Goal: Communication & Community: Answer question/provide support

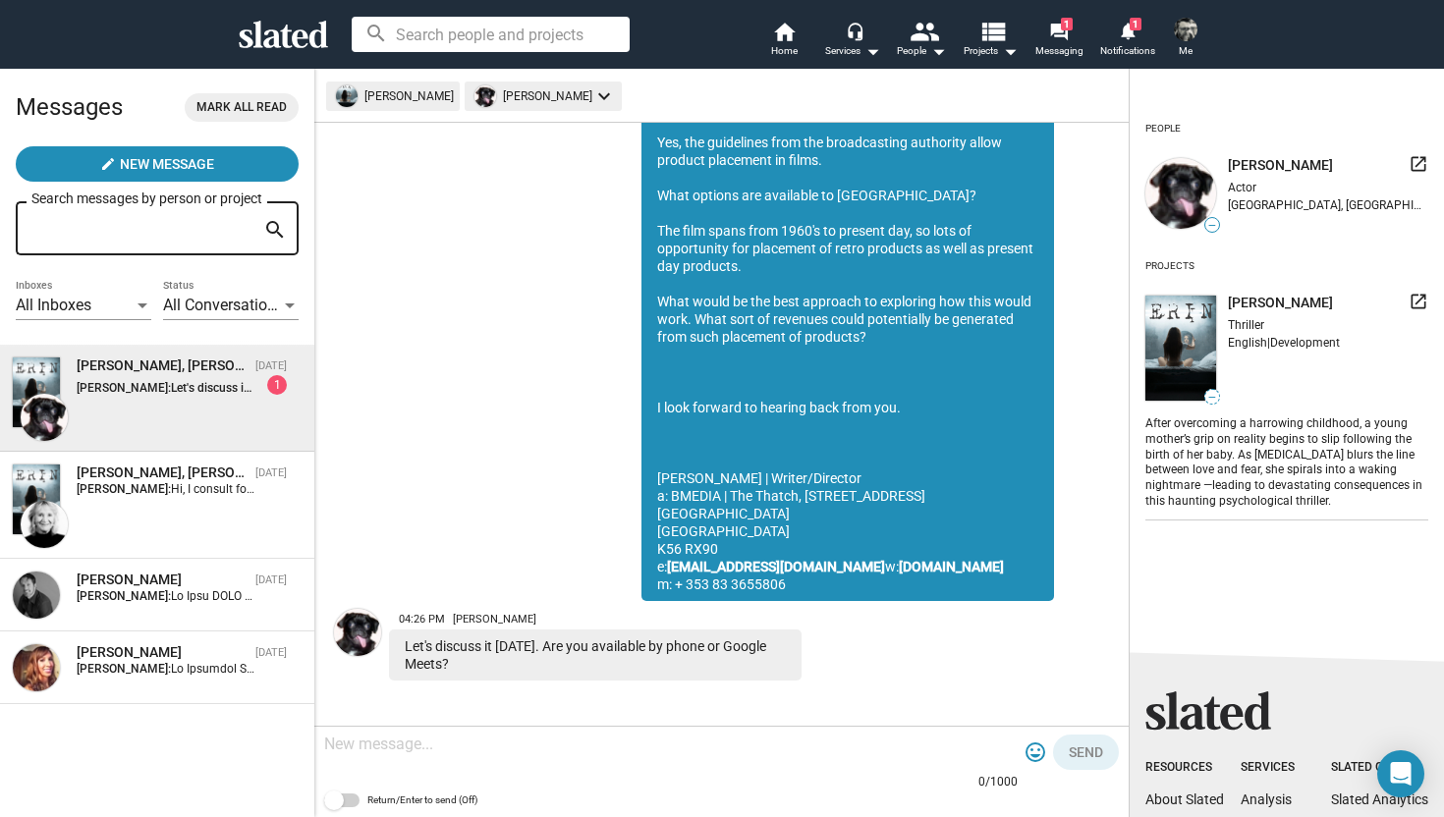
scroll to position [786, 0]
click at [514, 750] on textarea at bounding box center [671, 745] width 694 height 20
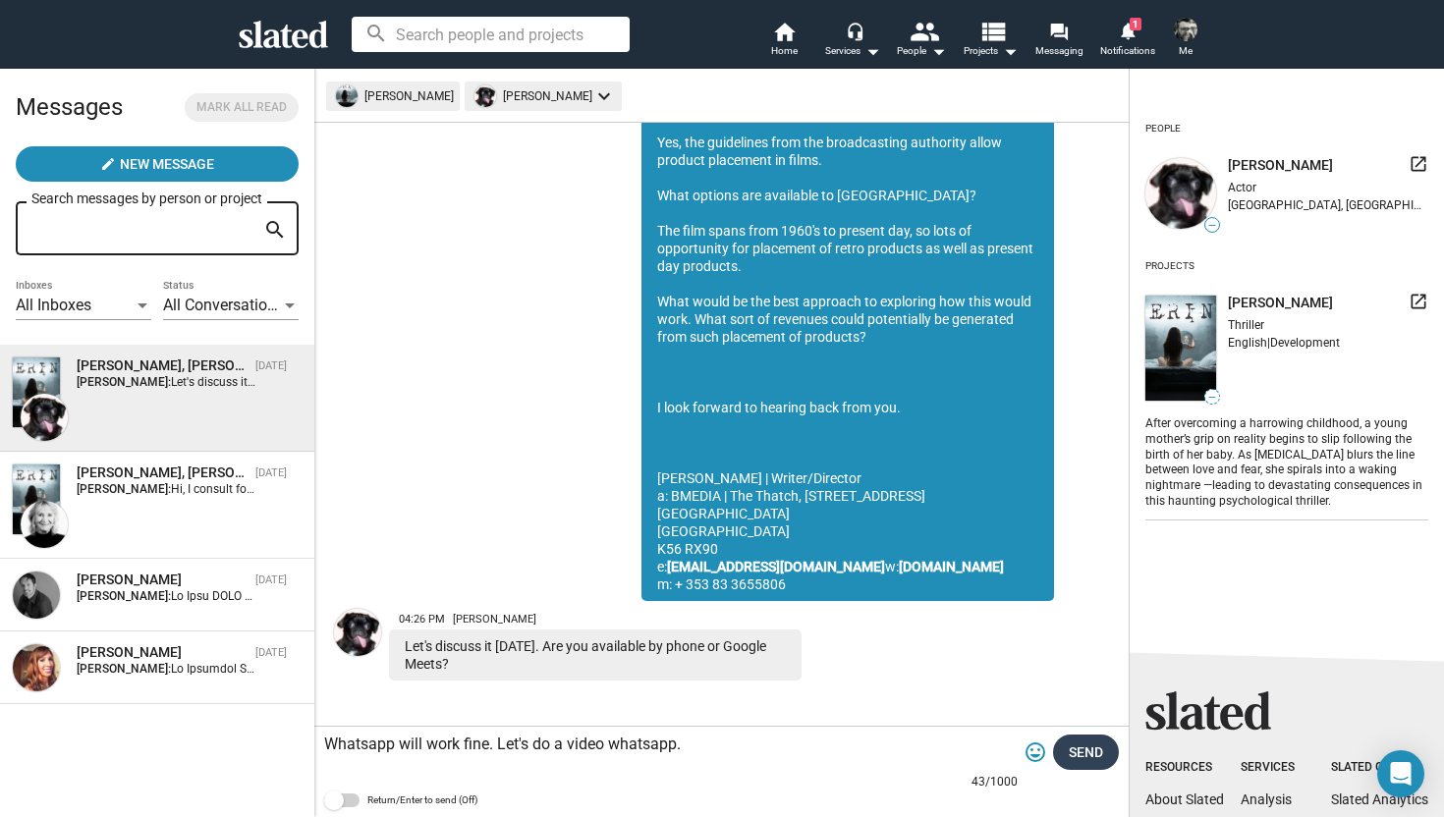
type textarea "Whatsapp will work fine. Let's do a video whatsapp."
click at [1097, 749] on span "Send" at bounding box center [1086, 752] width 34 height 35
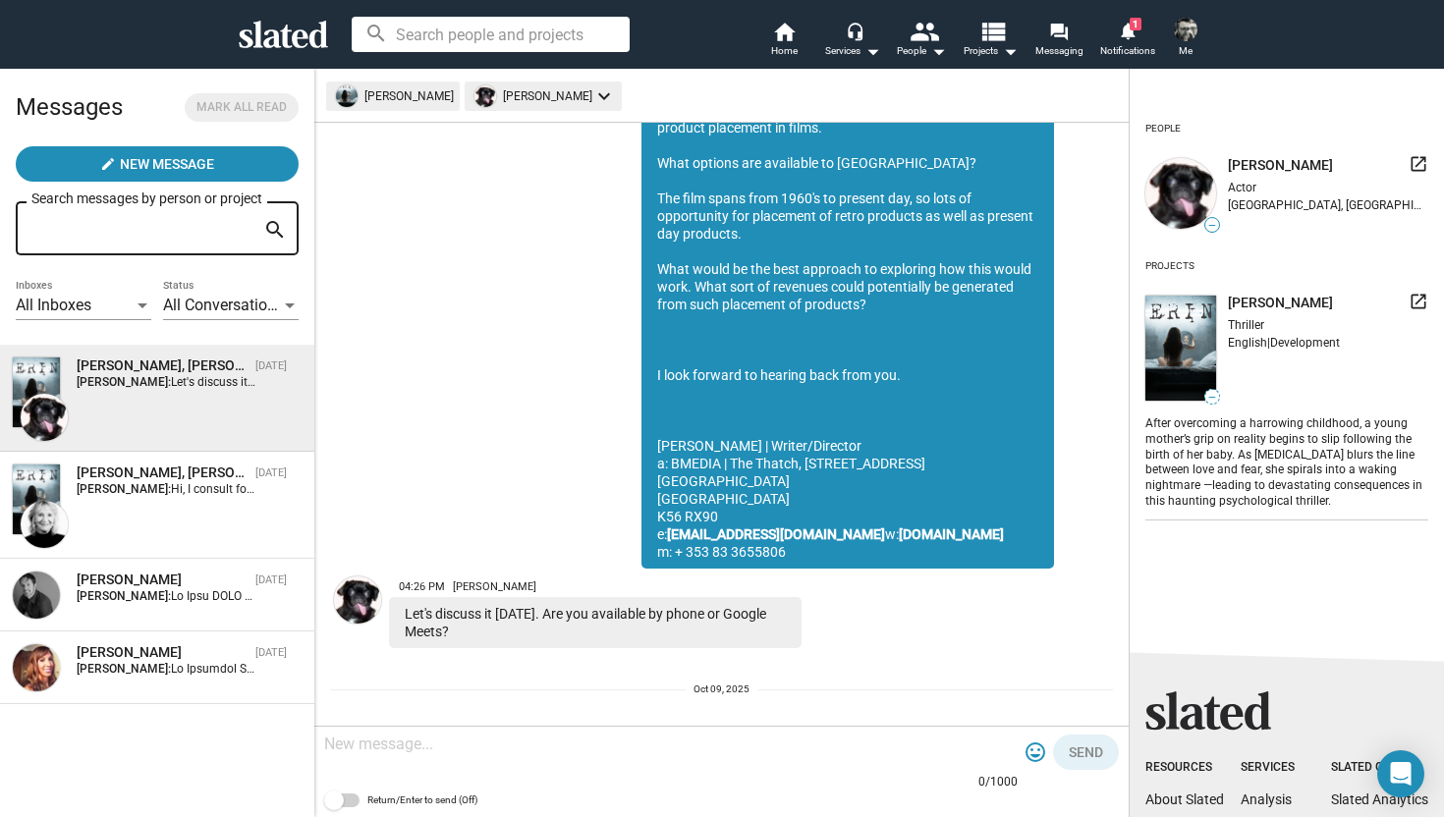
scroll to position [942, 0]
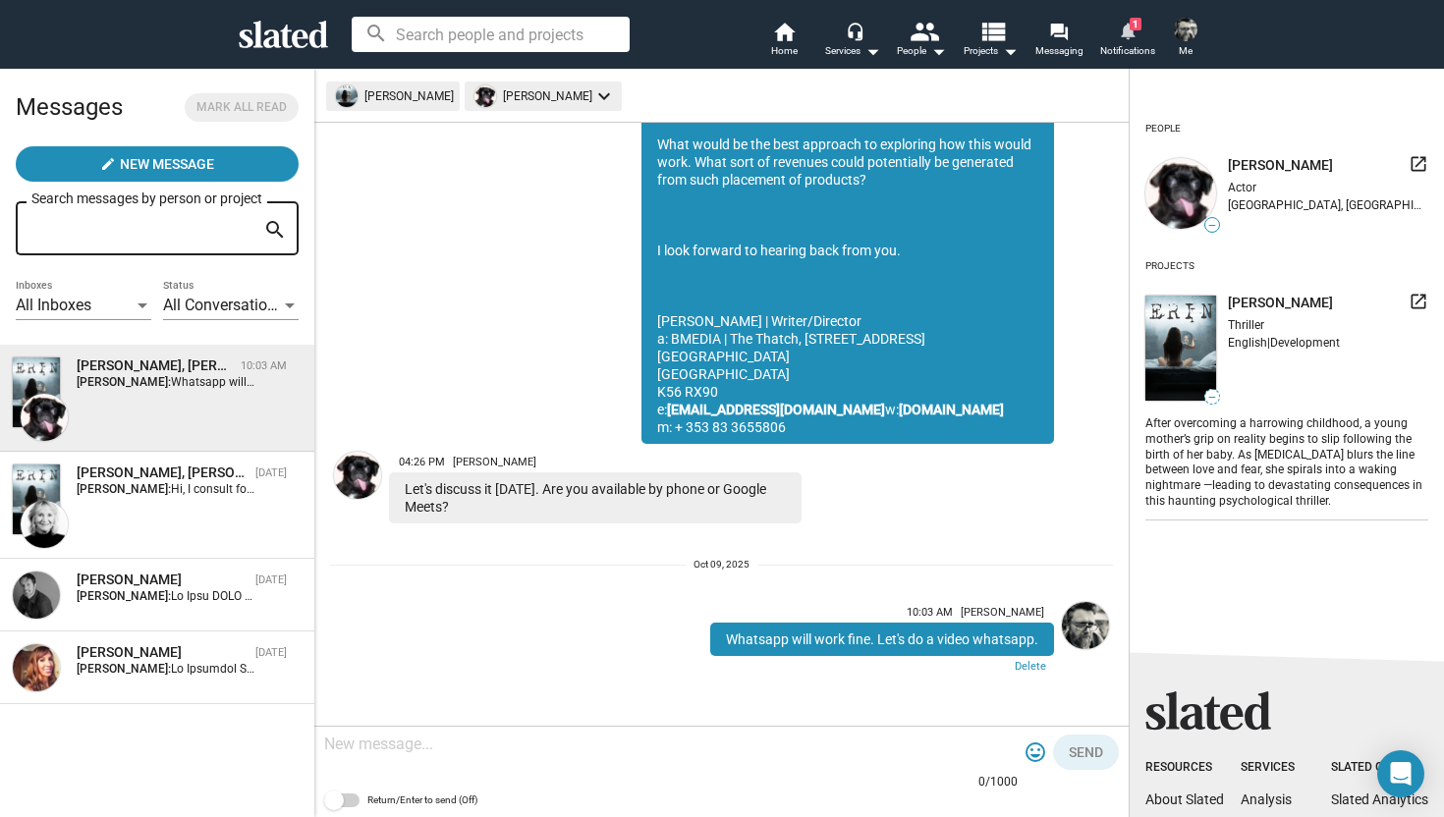
click at [1137, 28] on span "1" at bounding box center [1136, 24] width 12 height 13
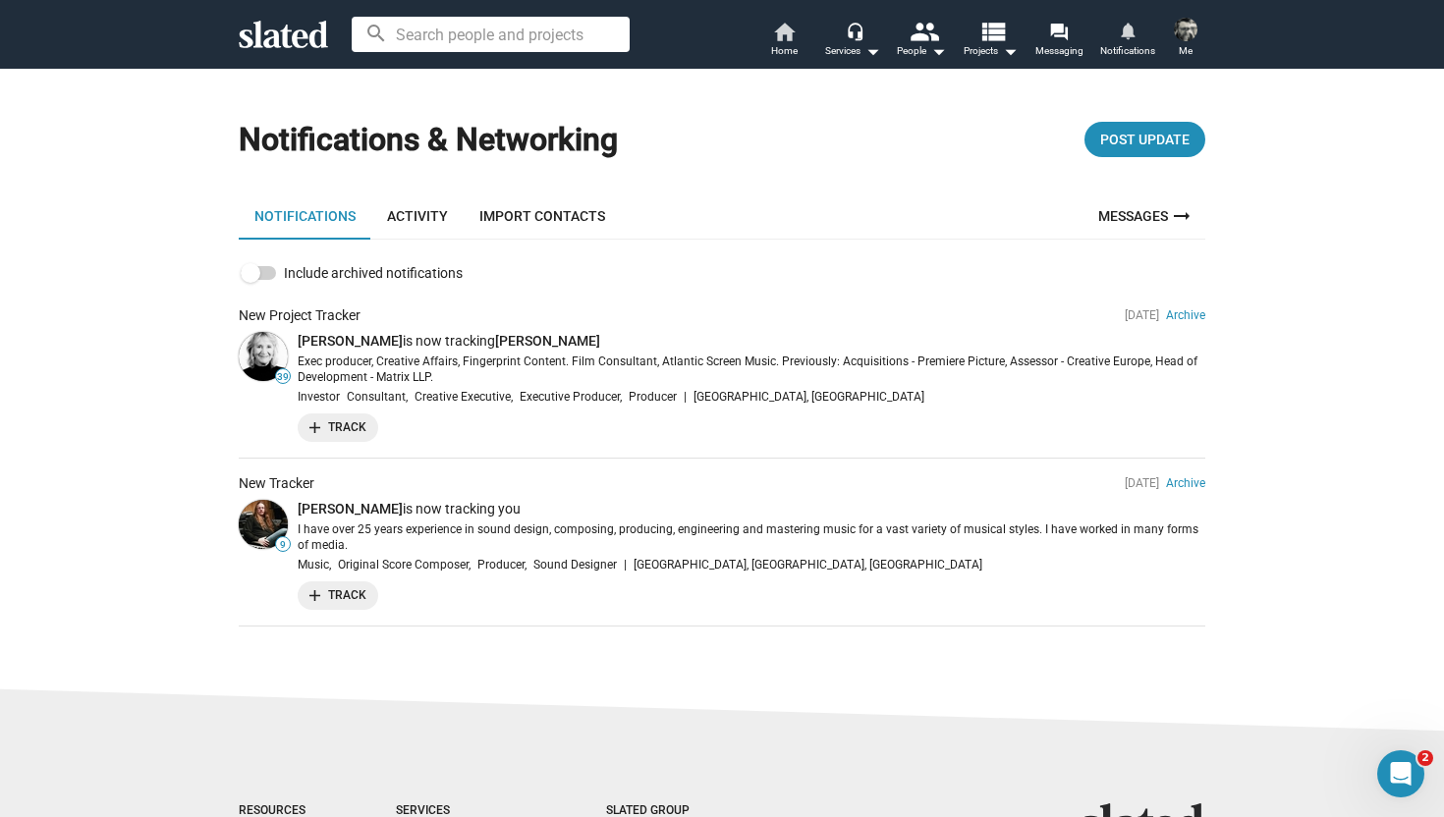
click at [792, 45] on span "Home" at bounding box center [784, 51] width 27 height 24
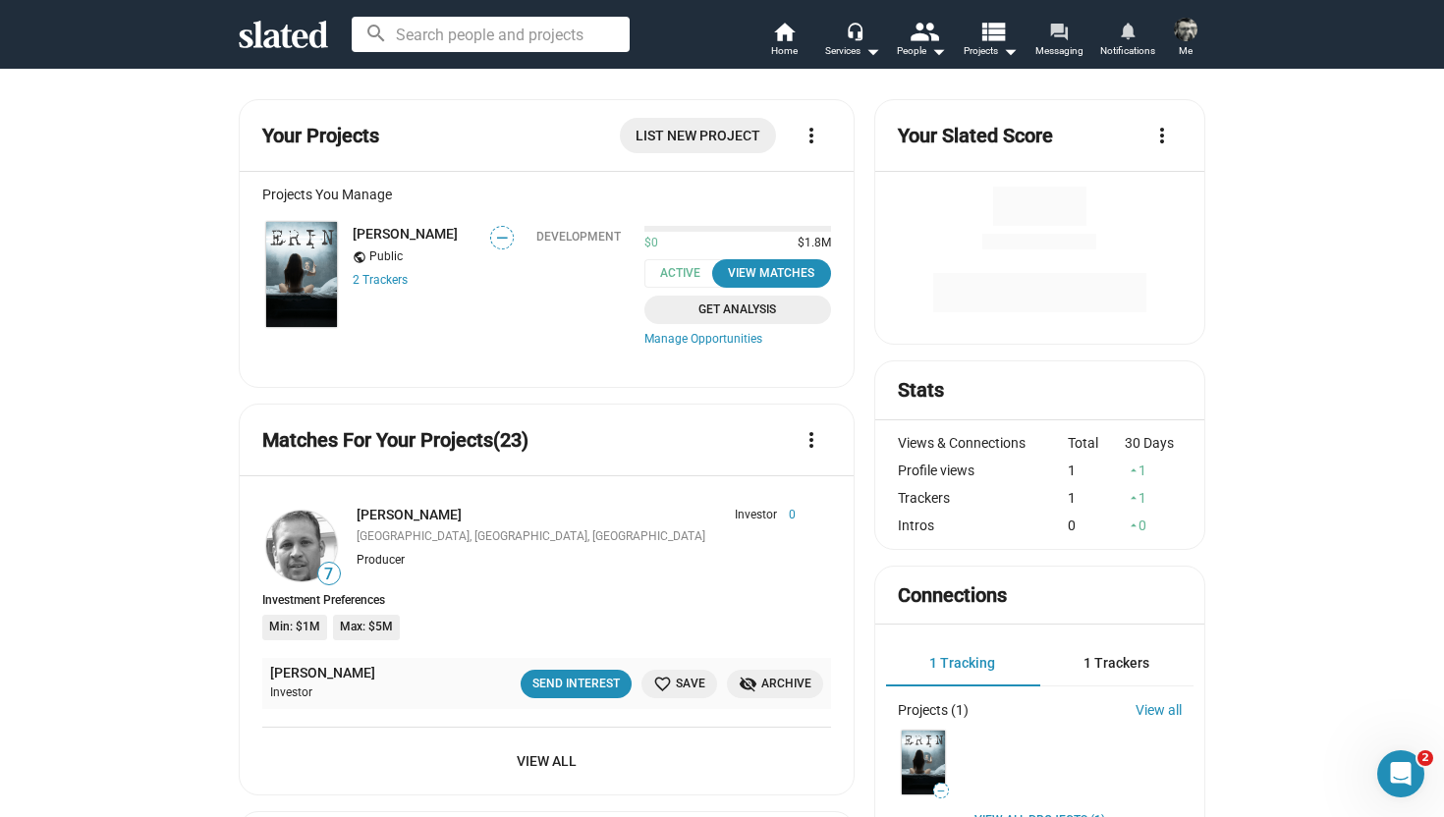
click at [1060, 32] on mat-icon "forum" at bounding box center [1058, 31] width 19 height 19
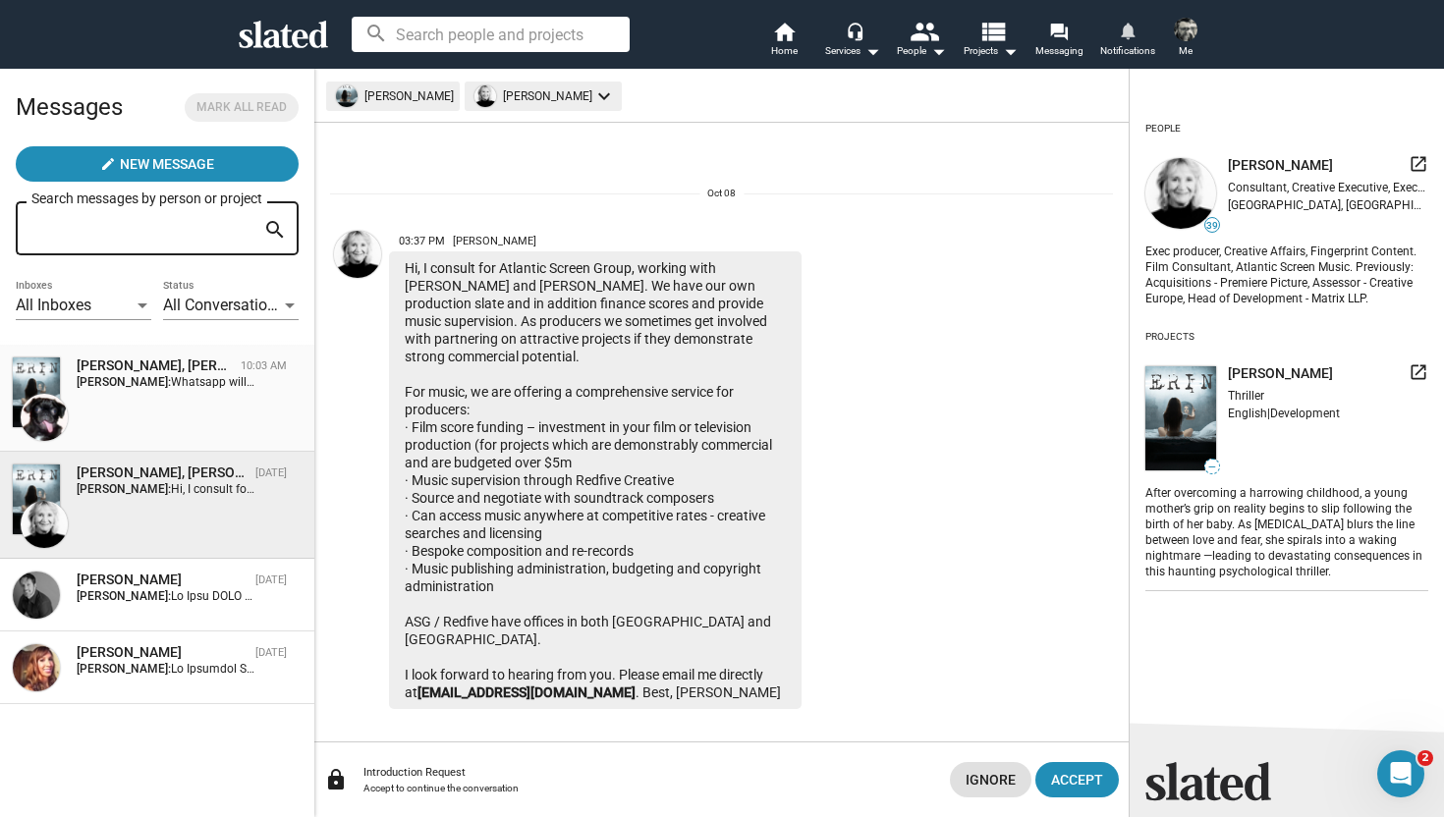
click at [165, 407] on div "[PERSON_NAME], [PERSON_NAME] 10:03 AM [PERSON_NAME]: Whatsapp will work fine. L…" at bounding box center [157, 399] width 291 height 84
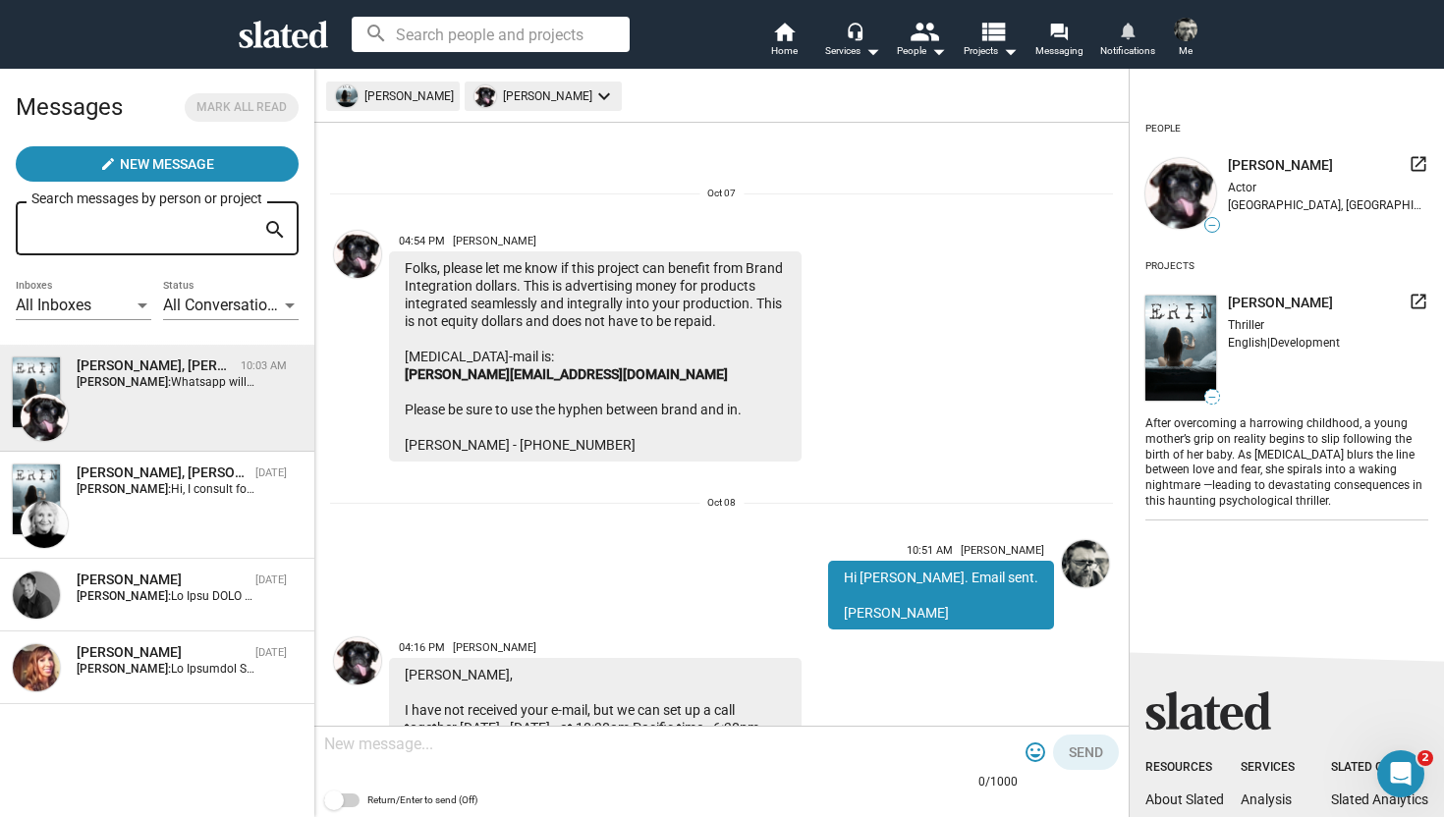
scroll to position [942, 0]
